Goal: Check status: Check status

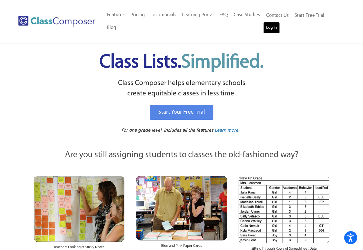
click at [275, 27] on link "Log In" at bounding box center [272, 28] width 17 height 12
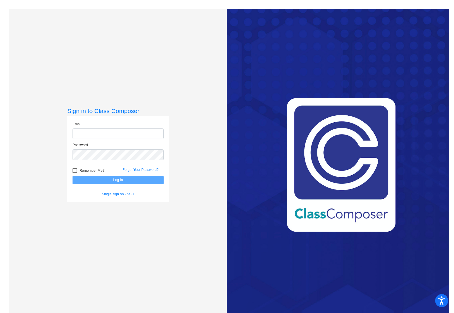
type input "[PERSON_NAME][EMAIL_ADDRESS][PERSON_NAME][DOMAIN_NAME]"
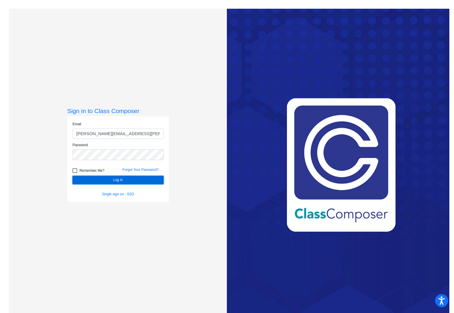
click at [118, 180] on button "Log In" at bounding box center [118, 180] width 91 height 8
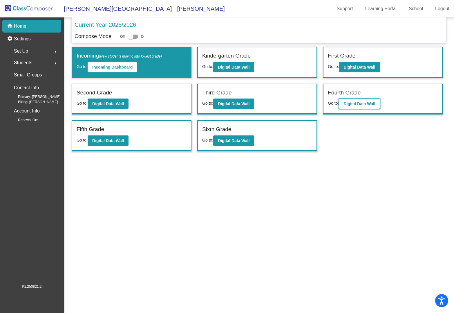
click at [359, 101] on b "Digital Data Wall" at bounding box center [360, 103] width 32 height 5
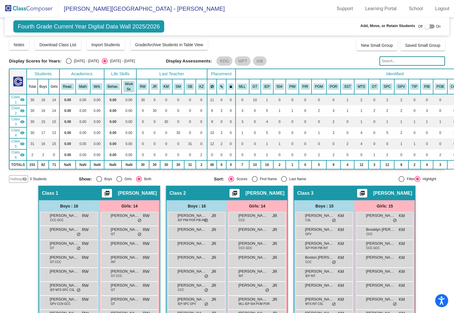
click at [68, 62] on div "Select an option" at bounding box center [69, 61] width 6 height 6
click at [68, 64] on input "2024 - 2025" at bounding box center [68, 64] width 0 height 0
radio input "true"
